Goal: Information Seeking & Learning: Check status

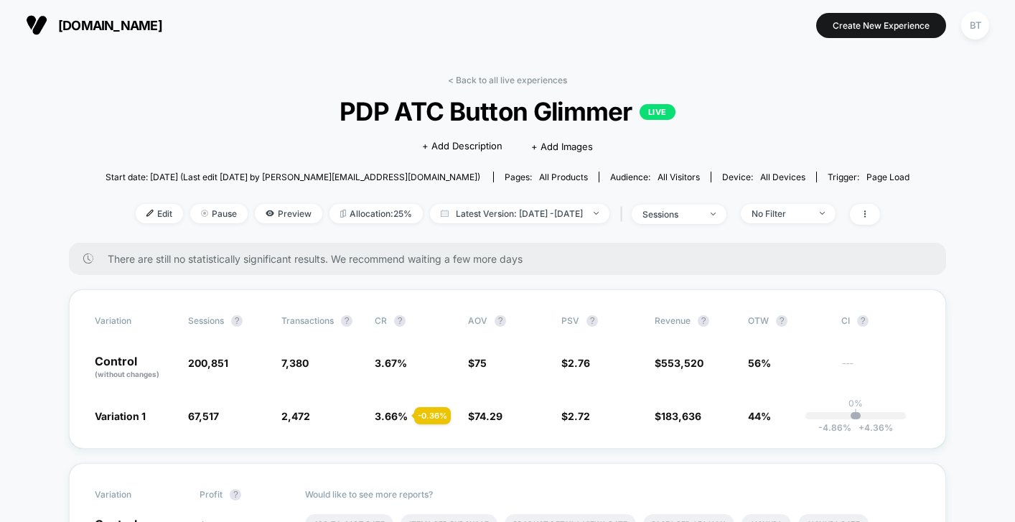
click at [118, 28] on span "[DOMAIN_NAME]" at bounding box center [110, 25] width 104 height 15
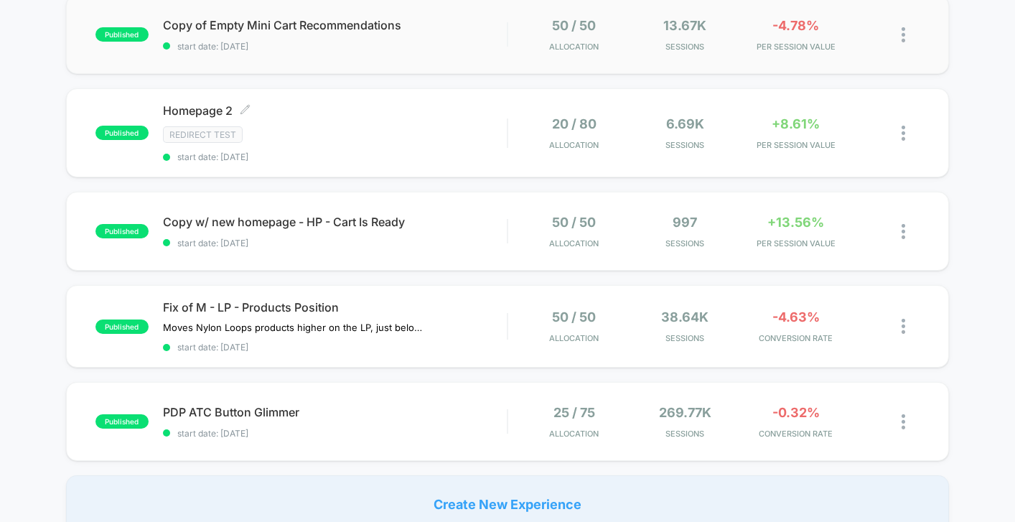
scroll to position [161, 0]
click at [450, 164] on div "published Homepage 2 Redirect Test start date: [DATE] 20 / 80 Allocation 6.69k …" at bounding box center [507, 133] width 883 height 89
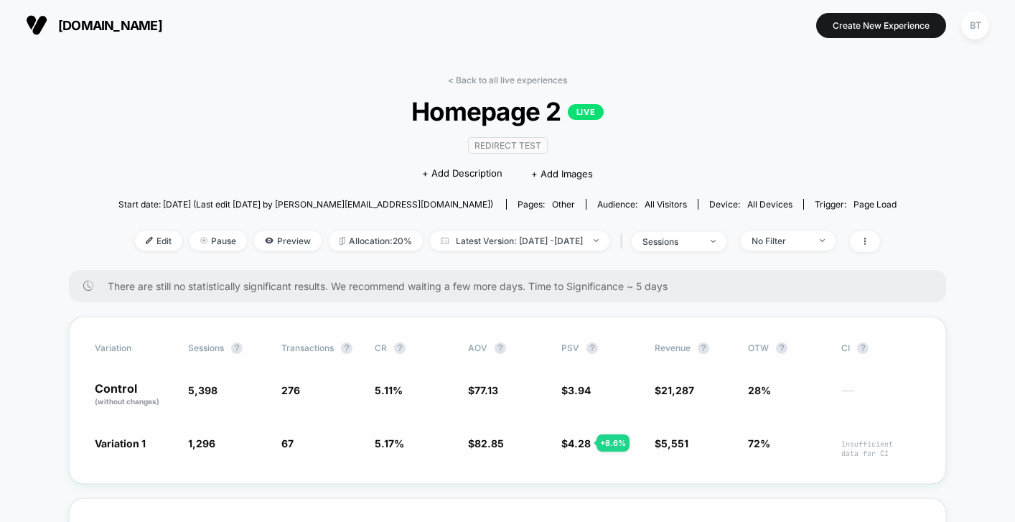
click at [564, 440] on span "$ 4.28 + 8.6 %" at bounding box center [575, 443] width 29 height 12
